Goal: Check status: Check status

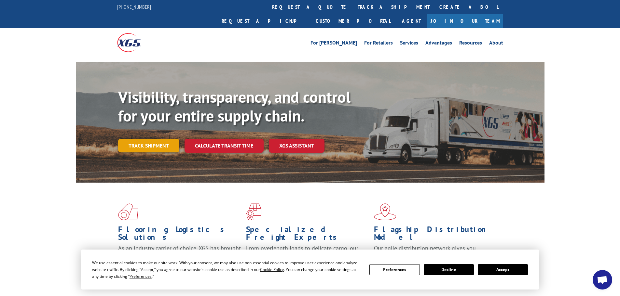
click at [154, 139] on link "Track shipment" at bounding box center [148, 146] width 61 height 14
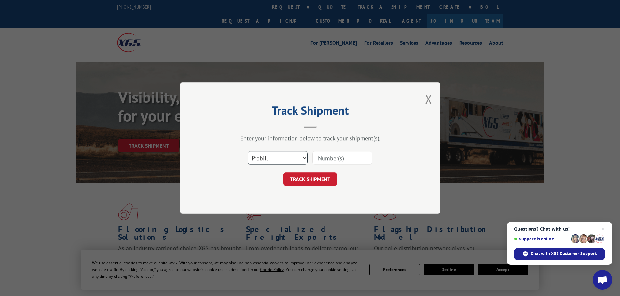
click at [302, 158] on select "Select category... Probill BOL PO" at bounding box center [278, 158] width 60 height 14
select select "bol"
click at [248, 151] on select "Select category... Probill BOL PO" at bounding box center [278, 158] width 60 height 14
click at [340, 157] on input at bounding box center [342, 158] width 60 height 14
type input "FPC00322556"
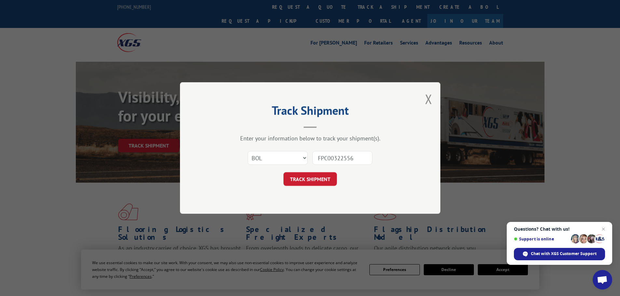
click button "TRACK SHIPMENT" at bounding box center [309, 179] width 53 height 14
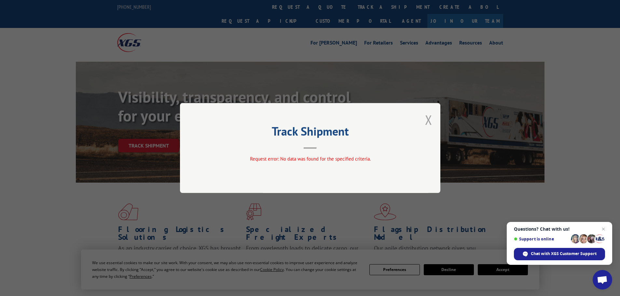
click at [430, 120] on button "Close modal" at bounding box center [428, 119] width 7 height 17
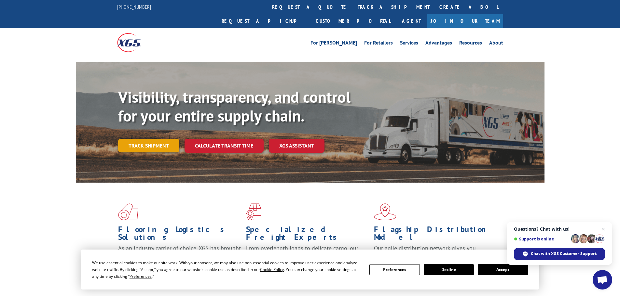
click at [148, 139] on link "Track shipment" at bounding box center [148, 146] width 61 height 14
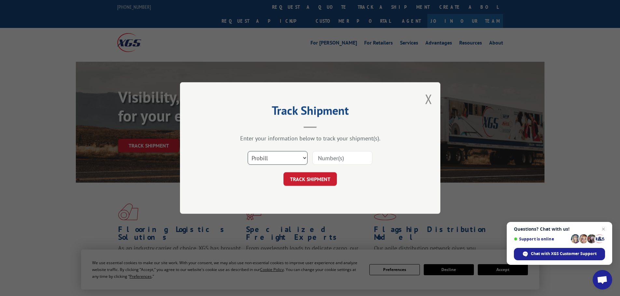
click at [306, 159] on select "Select category... Probill BOL PO" at bounding box center [278, 158] width 60 height 14
select select "bol"
click at [248, 151] on select "Select category... Probill BOL PO" at bounding box center [278, 158] width 60 height 14
click at [324, 157] on input at bounding box center [342, 158] width 60 height 14
type input "00322556"
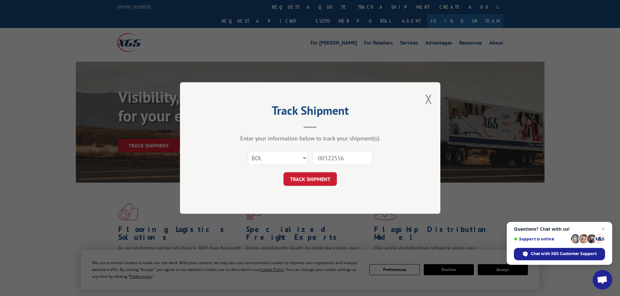
click button "TRACK SHIPMENT" at bounding box center [309, 179] width 53 height 14
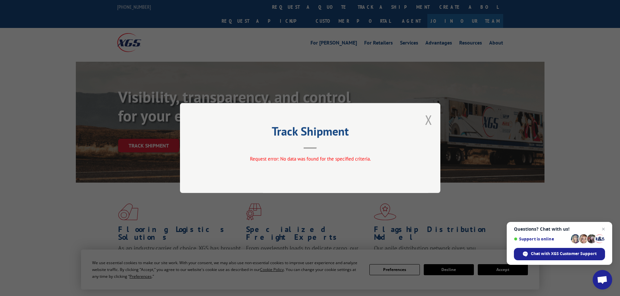
click at [431, 118] on button "Close modal" at bounding box center [428, 119] width 7 height 17
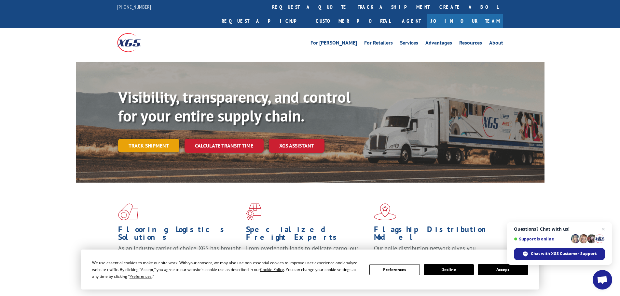
click at [139, 139] on link "Track shipment" at bounding box center [148, 146] width 61 height 14
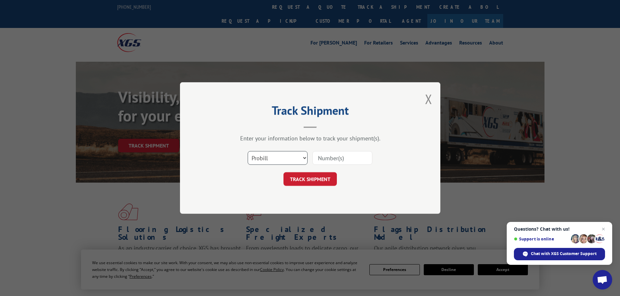
click at [301, 160] on select "Select category... Probill BOL PO" at bounding box center [278, 158] width 60 height 14
select select "po"
click at [248, 151] on select "Select category... Probill BOL PO" at bounding box center [278, 158] width 60 height 14
click at [326, 156] on input at bounding box center [342, 158] width 60 height 14
click at [343, 163] on input at bounding box center [342, 158] width 60 height 14
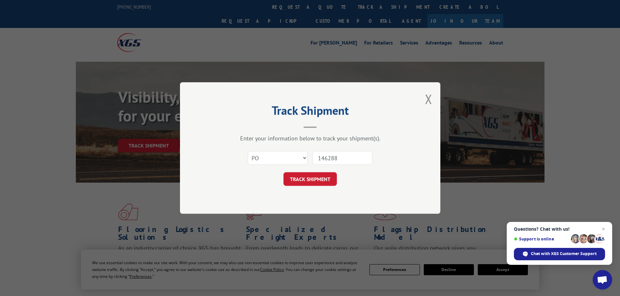
type input "1462886"
click button "TRACK SHIPMENT" at bounding box center [309, 179] width 53 height 14
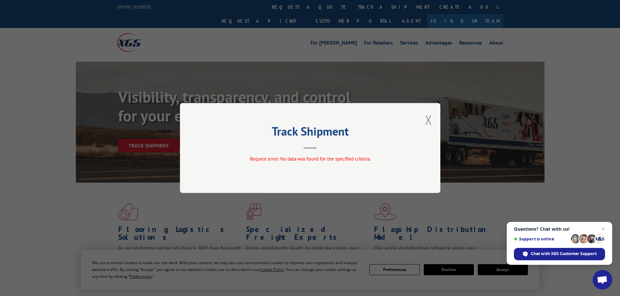
click at [428, 118] on button "Close modal" at bounding box center [428, 119] width 7 height 17
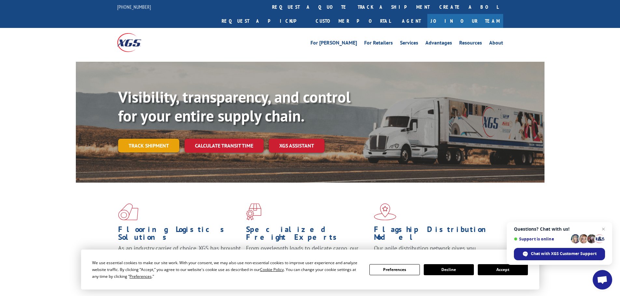
click at [139, 139] on link "Track shipment" at bounding box center [148, 146] width 61 height 14
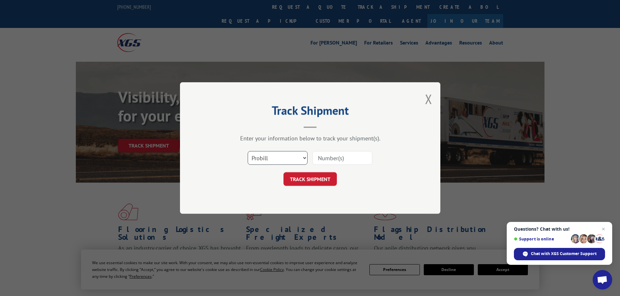
click at [304, 158] on select "Select category... Probill BOL PO" at bounding box center [278, 158] width 60 height 14
click at [248, 151] on select "Select category... Probill BOL PO" at bounding box center [278, 158] width 60 height 14
click at [329, 154] on input at bounding box center [342, 158] width 60 height 14
paste input "SH2508-04818"
type input "SH2508-04818"
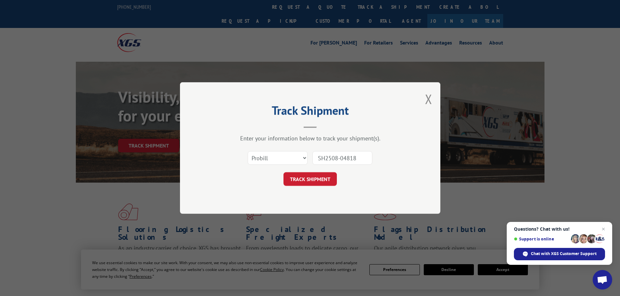
click button "TRACK SHIPMENT" at bounding box center [309, 179] width 53 height 14
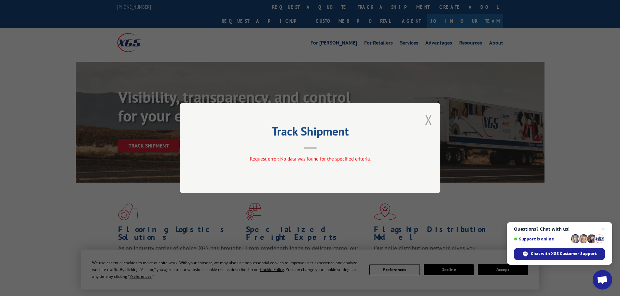
click at [431, 119] on button "Close modal" at bounding box center [428, 119] width 7 height 17
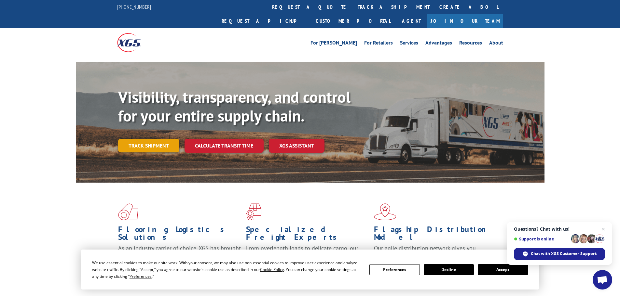
click at [145, 139] on link "Track shipment" at bounding box center [148, 146] width 61 height 14
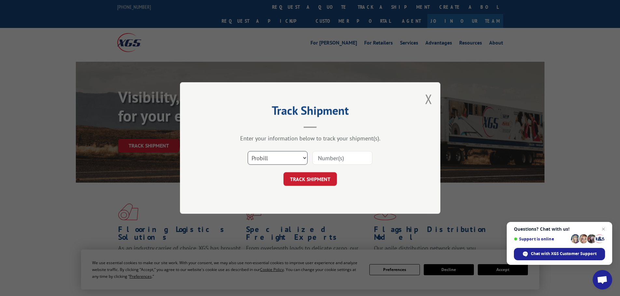
click at [303, 159] on select "Select category... Probill BOL PO" at bounding box center [278, 158] width 60 height 14
select select "bol"
click at [248, 151] on select "Select category... Probill BOL PO" at bounding box center [278, 158] width 60 height 14
click at [345, 156] on input at bounding box center [342, 158] width 60 height 14
type input "SH2508-04818"
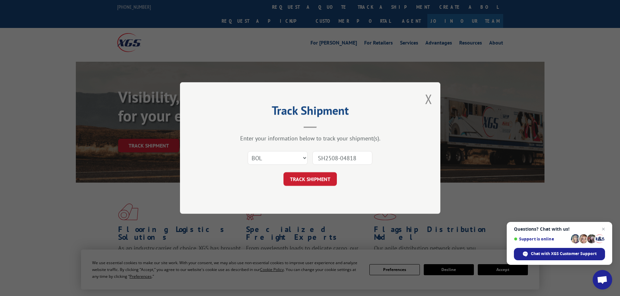
click button "TRACK SHIPMENT" at bounding box center [309, 179] width 53 height 14
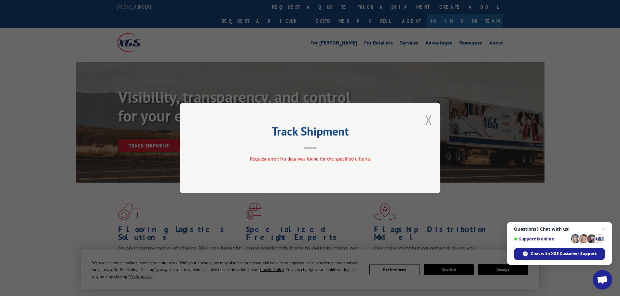
click at [429, 121] on button "Close modal" at bounding box center [428, 119] width 7 height 17
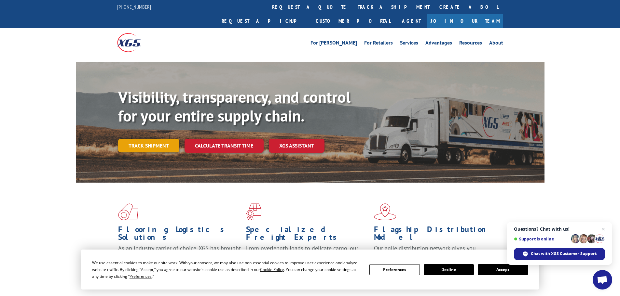
click at [165, 139] on link "Track shipment" at bounding box center [148, 146] width 61 height 14
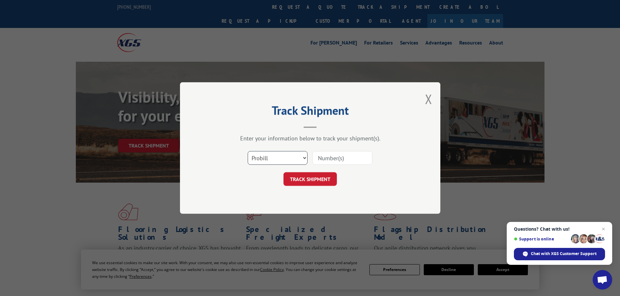
click at [286, 163] on select "Select category... Probill BOL PO" at bounding box center [278, 158] width 60 height 14
click at [328, 161] on input at bounding box center [342, 158] width 60 height 14
type input "FPX00322556"
click button "TRACK SHIPMENT" at bounding box center [309, 179] width 53 height 14
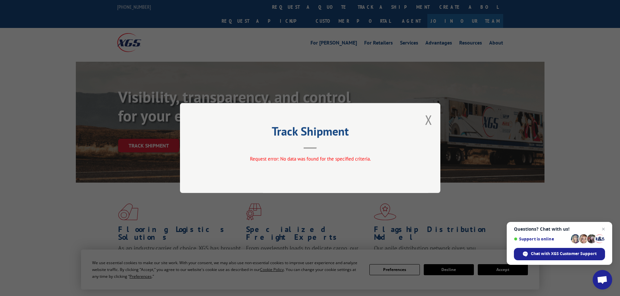
click at [423, 119] on div "Track Shipment Request error: No data was found for the specified criteria." at bounding box center [310, 148] width 260 height 90
click at [429, 120] on button "Close modal" at bounding box center [428, 119] width 7 height 17
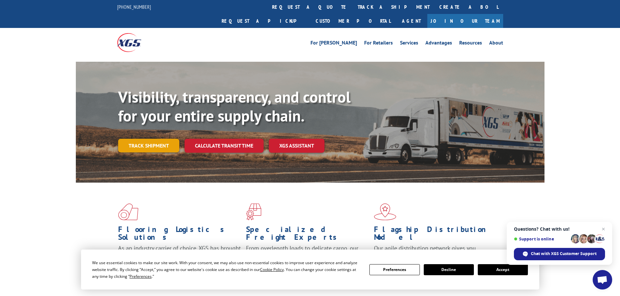
click at [139, 139] on link "Track shipment" at bounding box center [148, 146] width 61 height 14
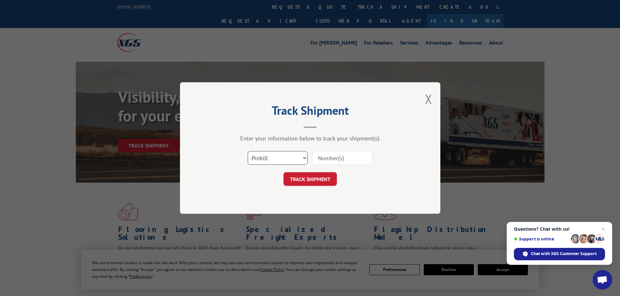
click at [279, 156] on select "Select category... Probill BOL PO" at bounding box center [278, 158] width 60 height 14
select select "bol"
click at [248, 151] on select "Select category... Probill BOL PO" at bounding box center [278, 158] width 60 height 14
click at [321, 156] on input at bounding box center [342, 158] width 60 height 14
type input "FPX00322556"
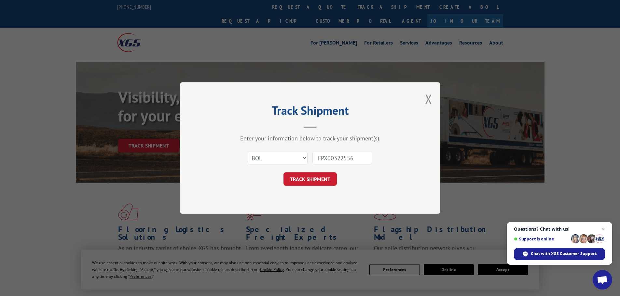
click button "TRACK SHIPMENT" at bounding box center [309, 179] width 53 height 14
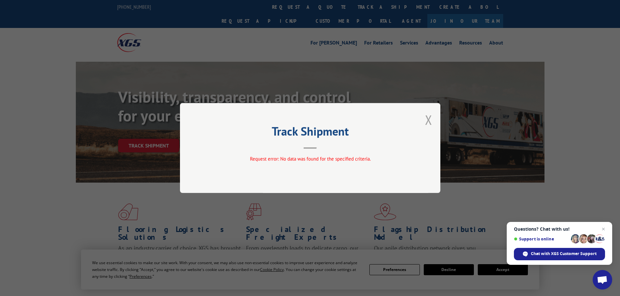
click at [425, 121] on button "Close modal" at bounding box center [428, 119] width 7 height 17
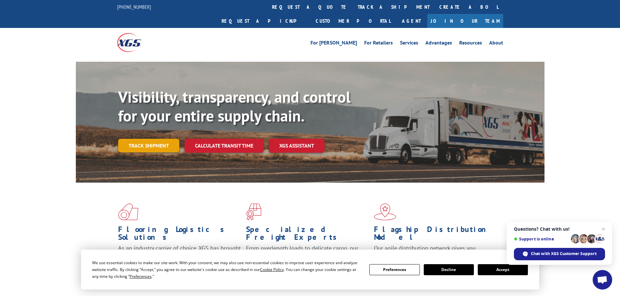
click at [165, 139] on link "Track shipment" at bounding box center [148, 146] width 61 height 14
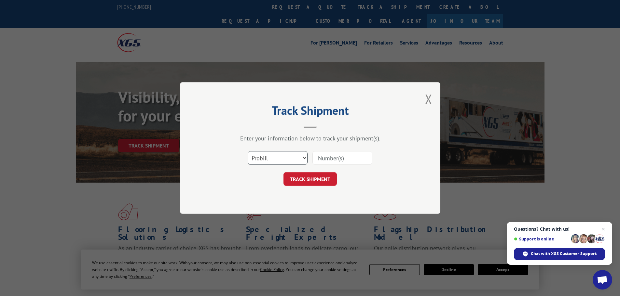
click at [283, 156] on select "Select category... Probill BOL PO" at bounding box center [278, 158] width 60 height 14
select select "po"
click at [248, 151] on select "Select category... Probill BOL PO" at bounding box center [278, 158] width 60 height 14
click at [324, 160] on input at bounding box center [342, 158] width 60 height 14
type input "25051193"
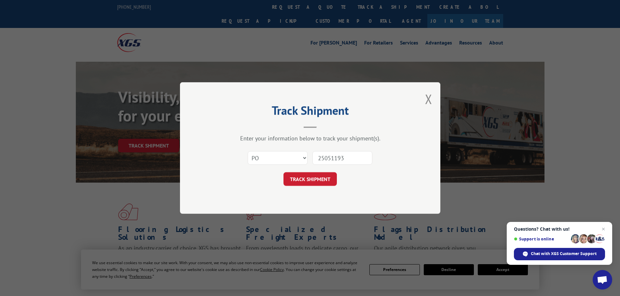
click button "TRACK SHIPMENT" at bounding box center [309, 179] width 53 height 14
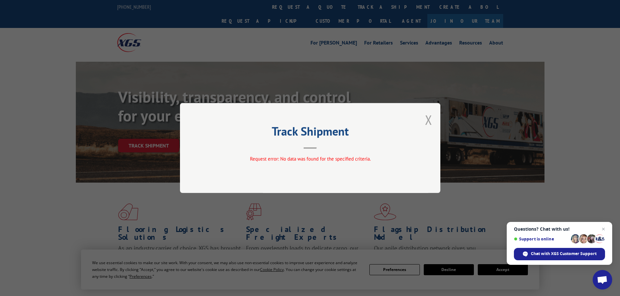
click at [427, 117] on button "Close modal" at bounding box center [428, 119] width 7 height 17
